Goal: Use online tool/utility: Utilize a website feature to perform a specific function

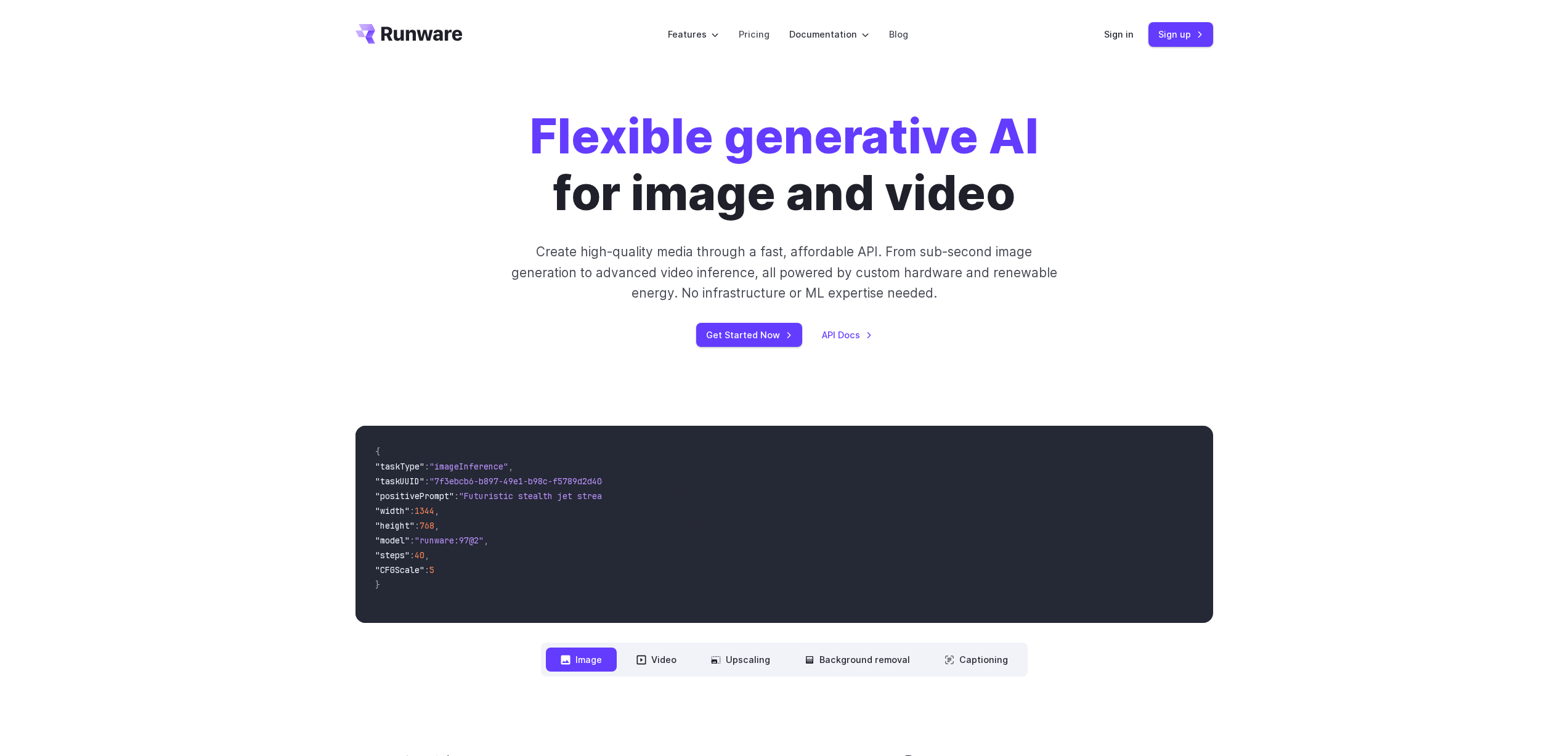
click at [1104, 35] on header "Features Tasks Image generation Video generation Sonic Inference Engine™ Models…" at bounding box center [784, 34] width 887 height 69
click at [1152, 36] on link "Sign up" at bounding box center [1181, 34] width 64 height 24
click at [1110, 31] on link "Sign in" at bounding box center [1119, 34] width 29 height 15
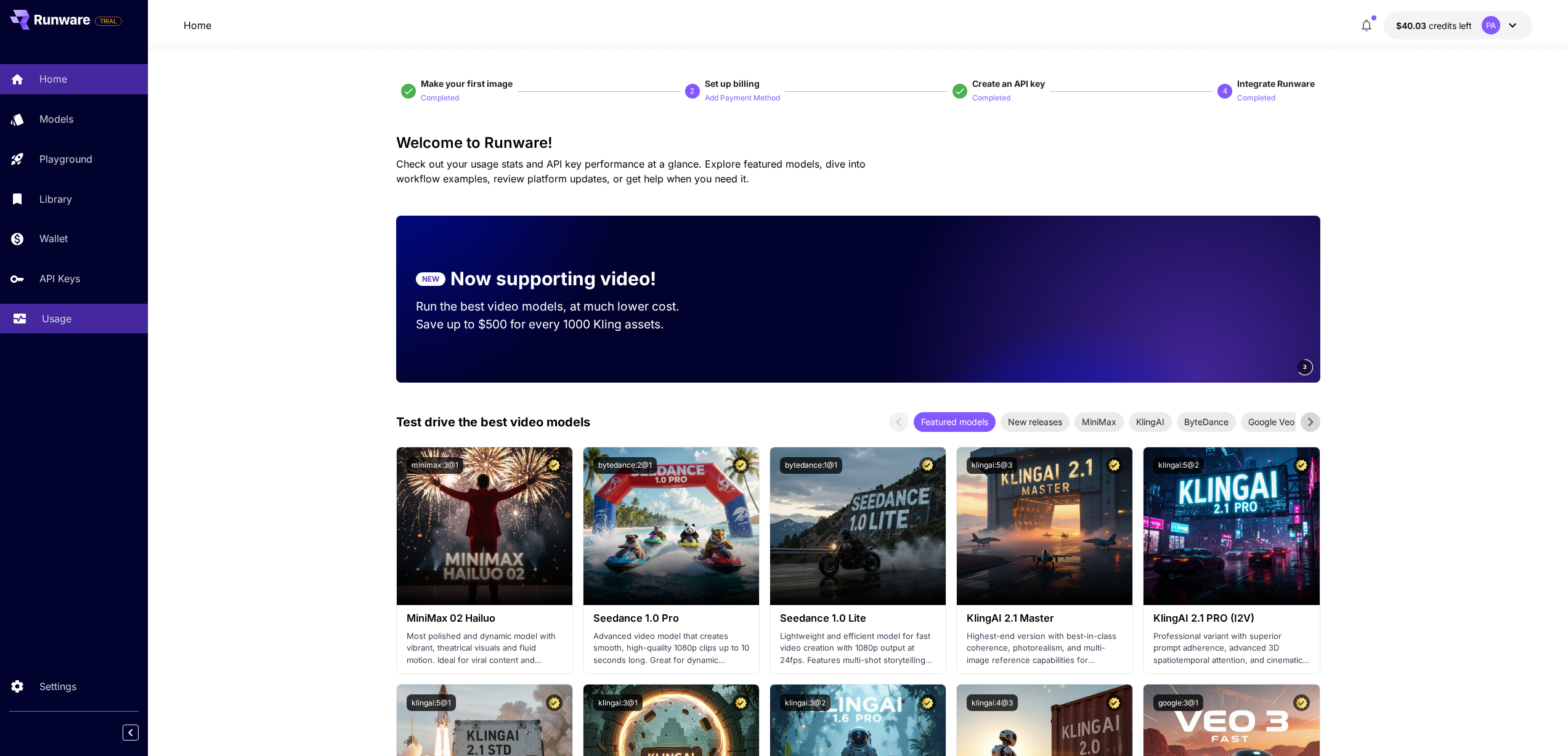
click at [84, 318] on div "Usage" at bounding box center [90, 318] width 96 height 15
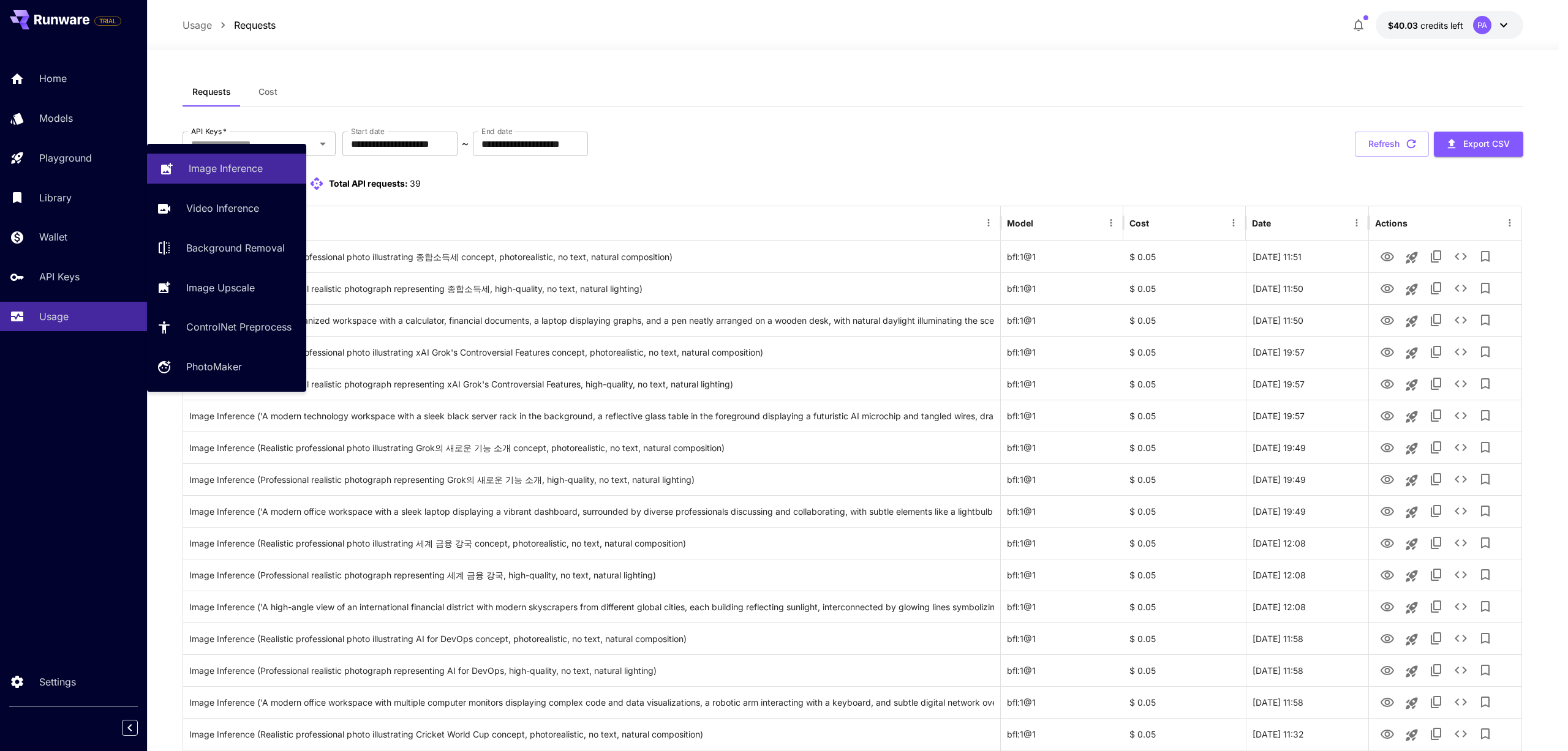
click at [198, 170] on p "Image Inference" at bounding box center [225, 168] width 74 height 15
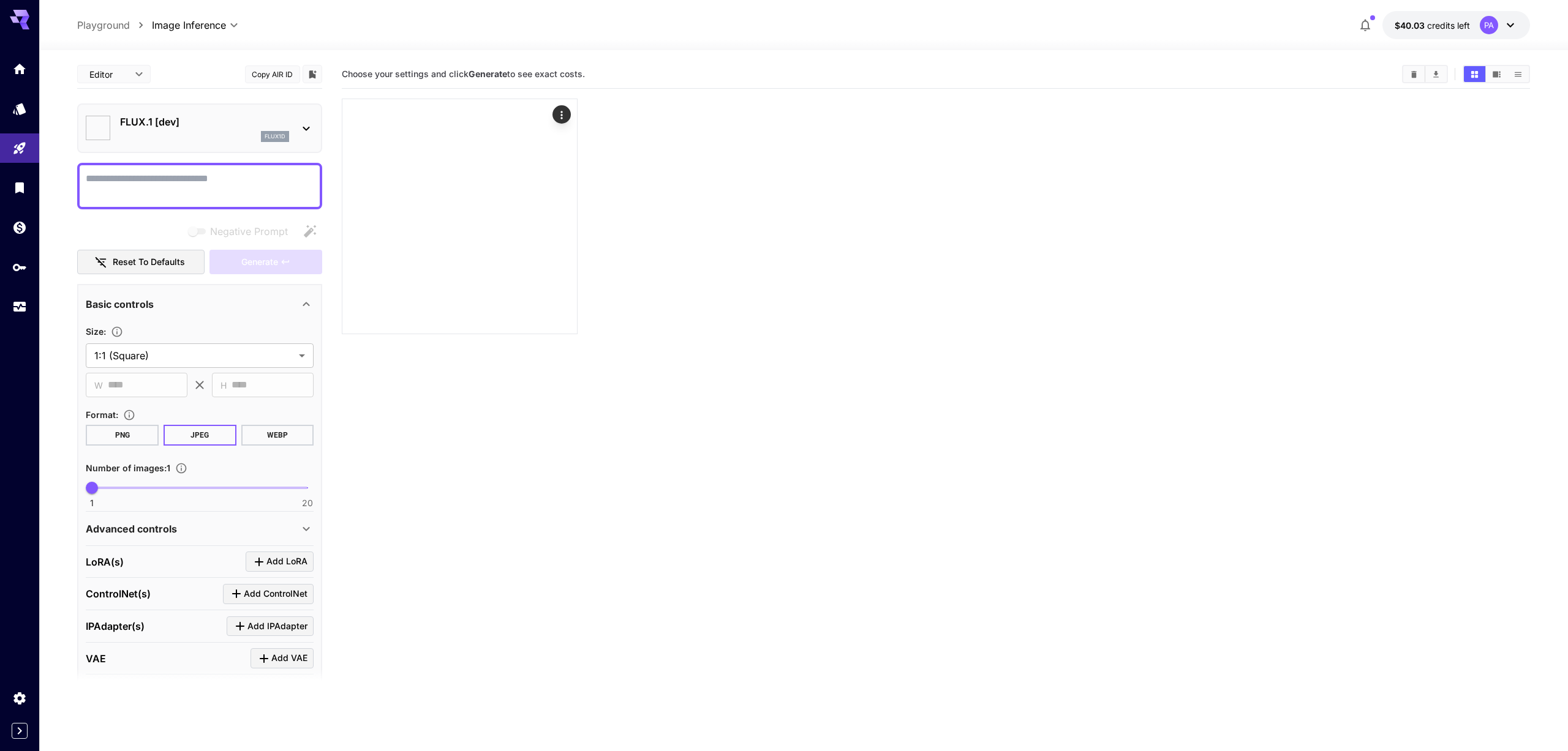
type input "**********"
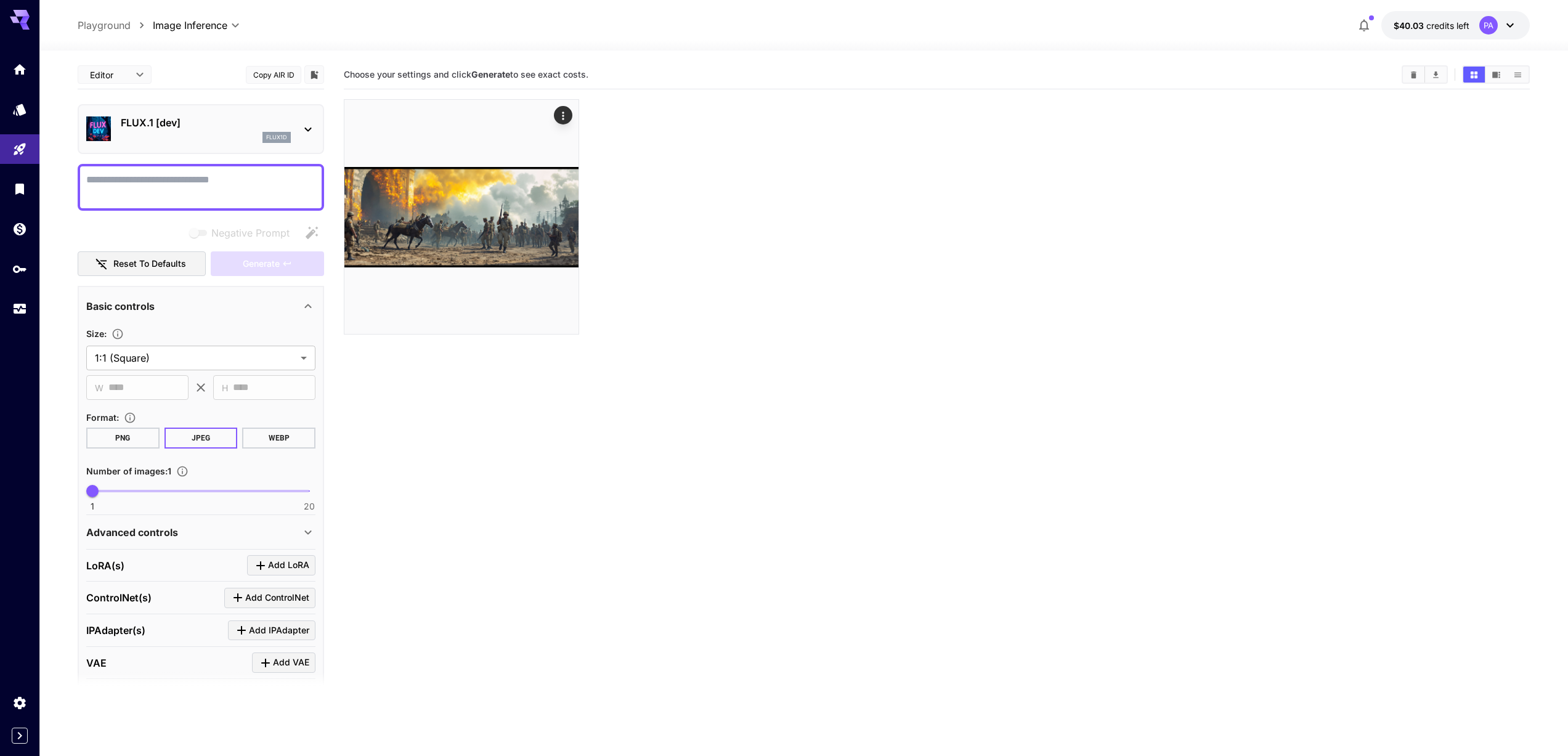
click at [90, 29] on p "Playground" at bounding box center [104, 24] width 53 height 15
click at [1456, 22] on span "credits left" at bounding box center [1448, 25] width 43 height 11
